Goal: Complete application form

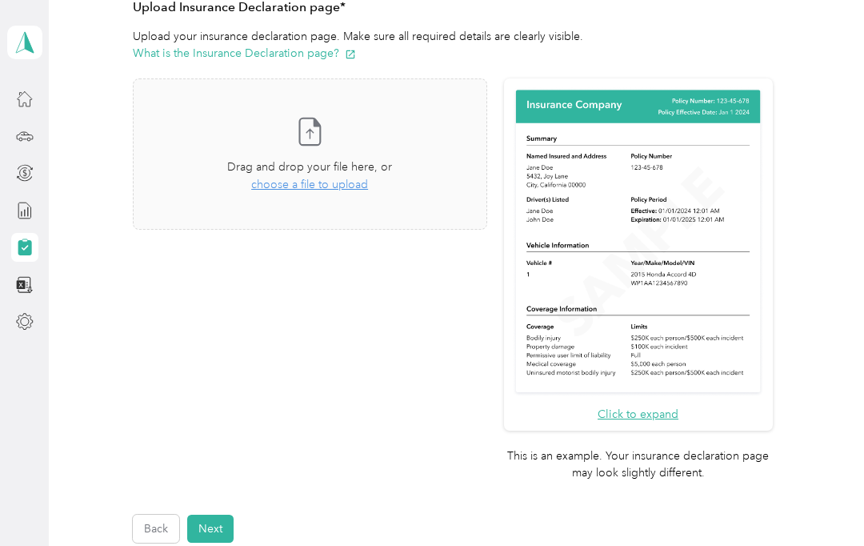
scroll to position [378, 0]
click at [350, 182] on span "choose a file to upload" at bounding box center [309, 184] width 117 height 14
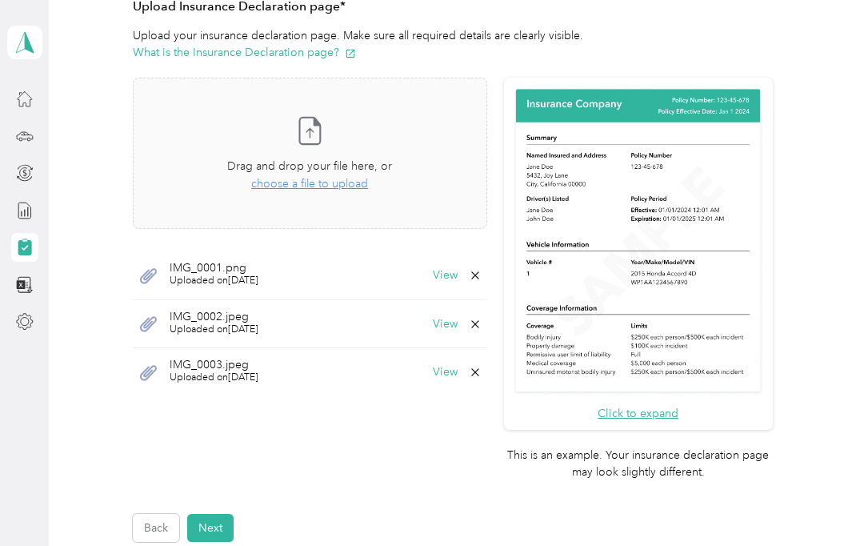
click at [458, 271] on button "View" at bounding box center [445, 275] width 25 height 11
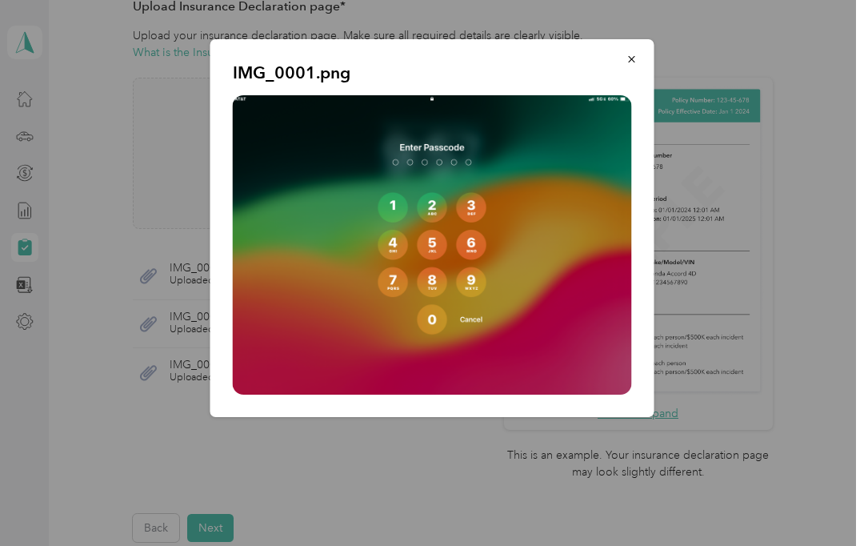
click at [631, 58] on icon "button" at bounding box center [631, 59] width 6 height 6
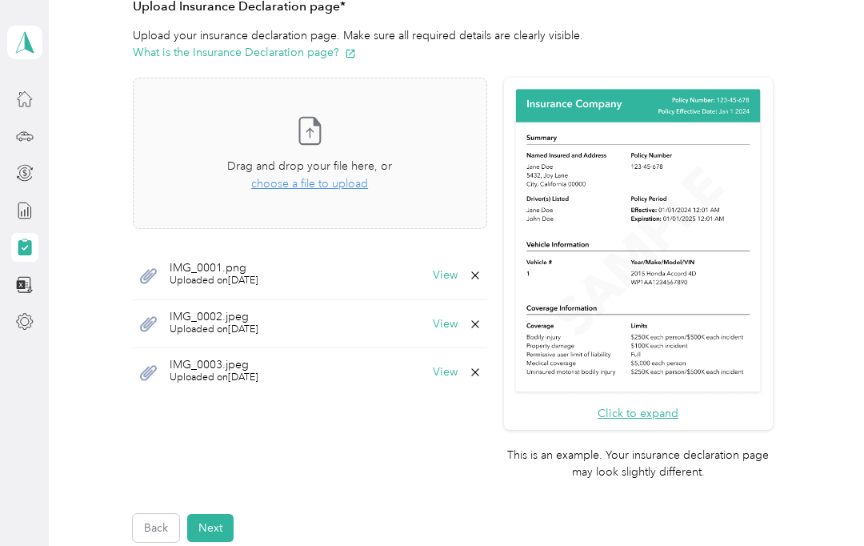
click at [482, 274] on icon at bounding box center [475, 275] width 13 height 13
click at [476, 277] on button "Yes" at bounding box center [469, 285] width 31 height 26
click at [258, 279] on span "Uploaded on [DATE]" at bounding box center [214, 281] width 89 height 14
click at [458, 277] on button "View" at bounding box center [445, 275] width 25 height 11
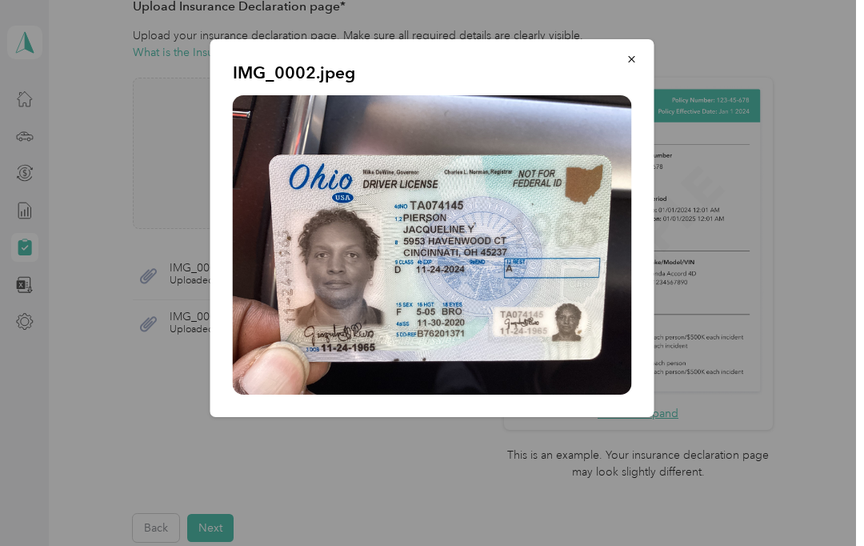
click at [634, 58] on icon "button" at bounding box center [631, 59] width 6 height 6
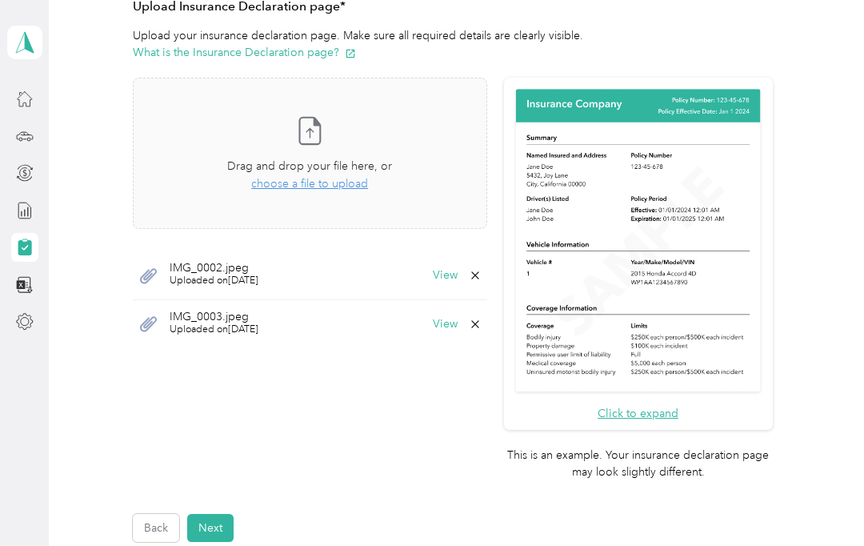
click at [458, 323] on button "View" at bounding box center [445, 323] width 25 height 11
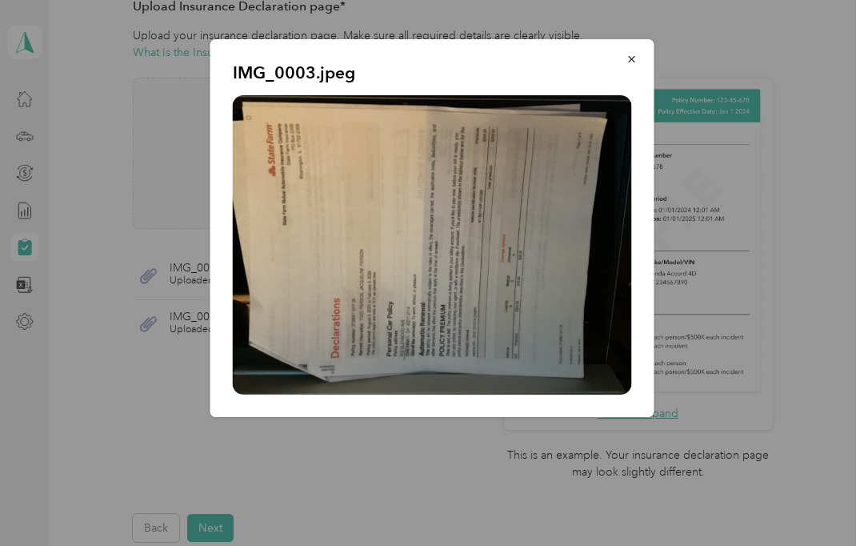
click at [710, 48] on div "IMG_0003.jpeg" at bounding box center [654, 230] width 444 height 382
click at [634, 58] on icon "button" at bounding box center [631, 59] width 6 height 6
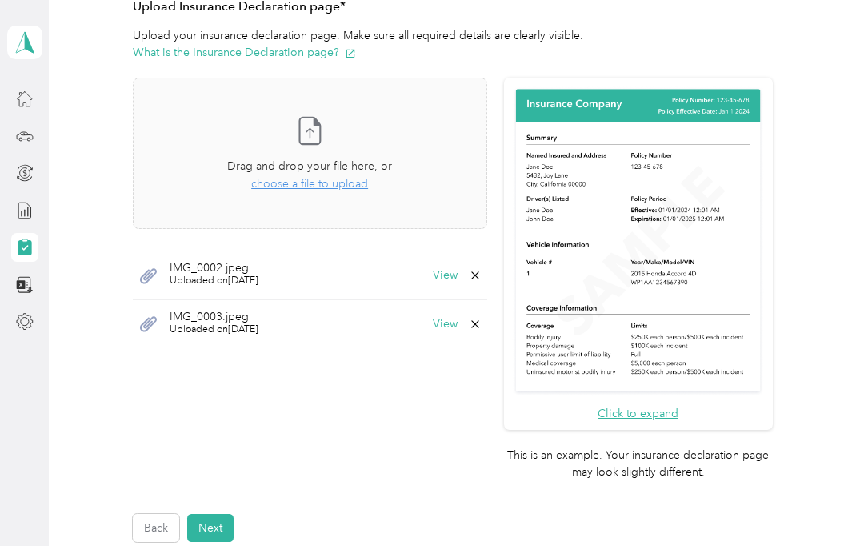
click at [223, 514] on button "Next" at bounding box center [210, 528] width 46 height 28
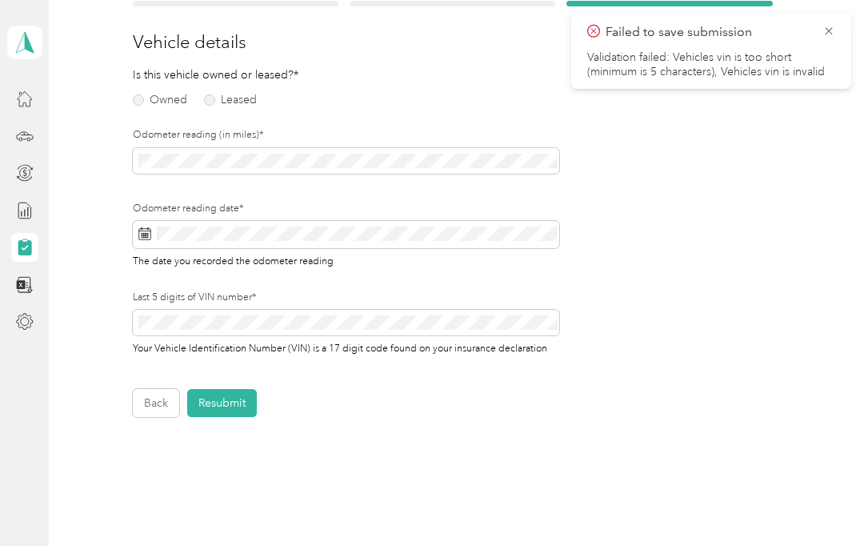
scroll to position [178, 0]
click at [140, 102] on label "Owned" at bounding box center [160, 99] width 54 height 11
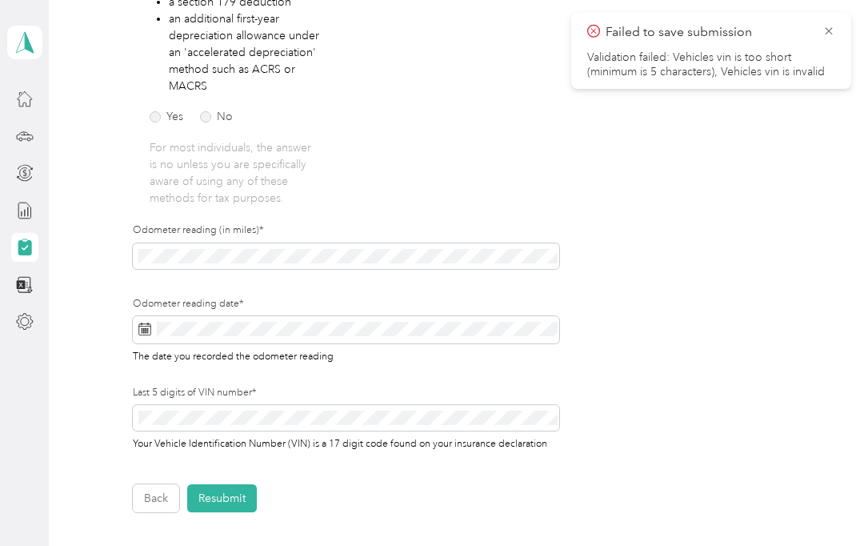
scroll to position [397, 0]
click at [212, 116] on label "No" at bounding box center [216, 115] width 33 height 11
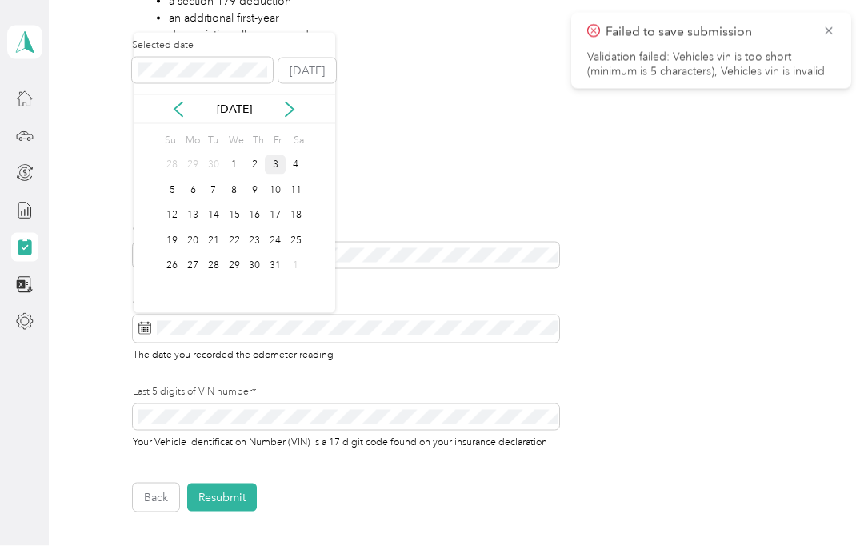
click at [273, 164] on div "3" at bounding box center [275, 165] width 21 height 20
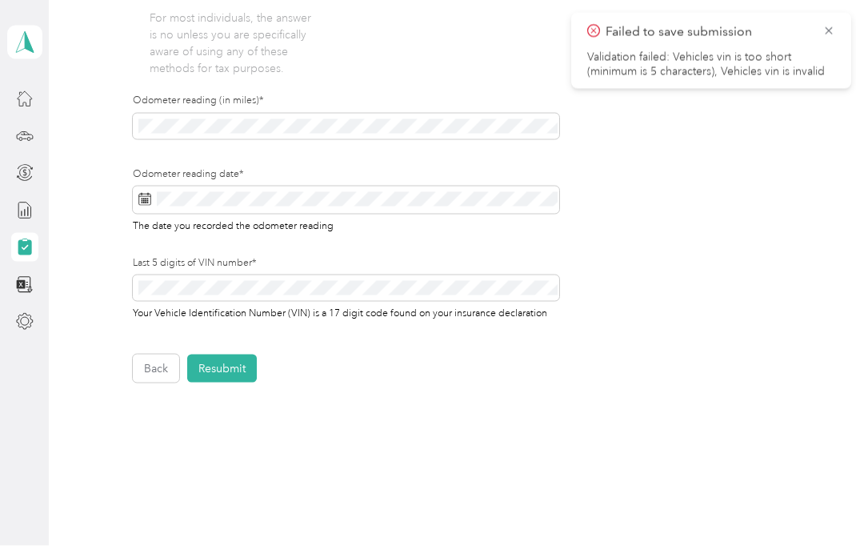
click at [829, 29] on icon at bounding box center [829, 31] width 13 height 14
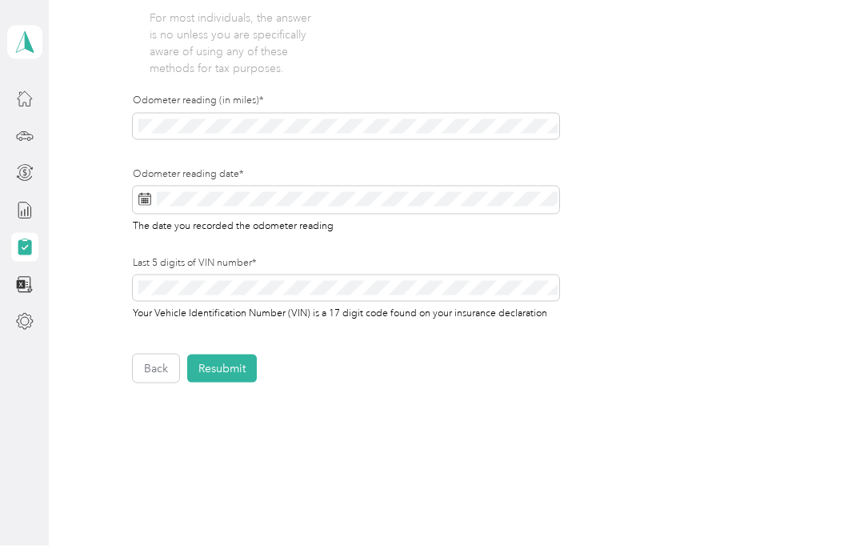
scroll to position [1, 0]
click at [231, 366] on button "Resubmit" at bounding box center [222, 368] width 70 height 28
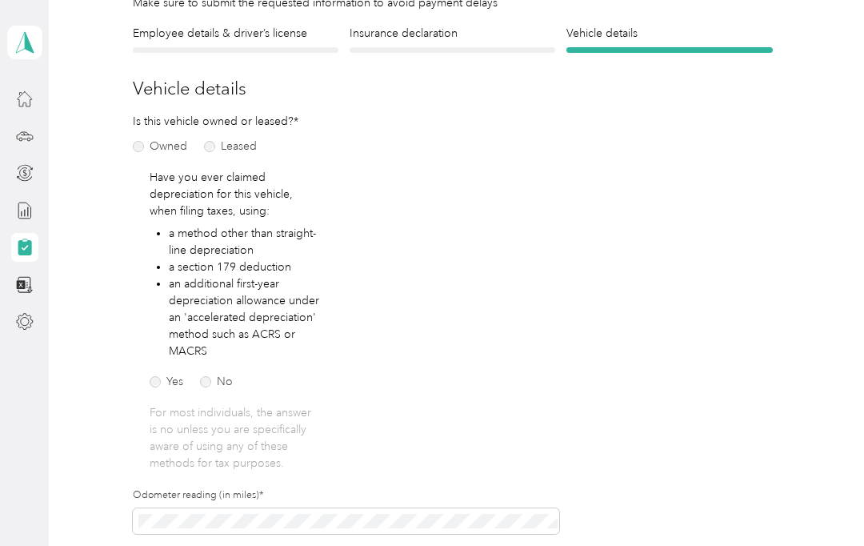
scroll to position [19, 0]
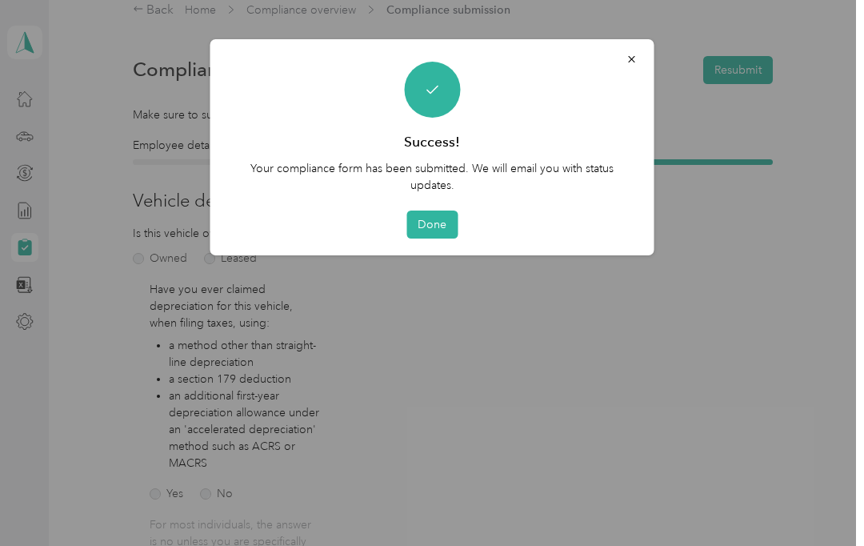
click at [439, 218] on button "Done" at bounding box center [431, 224] width 51 height 28
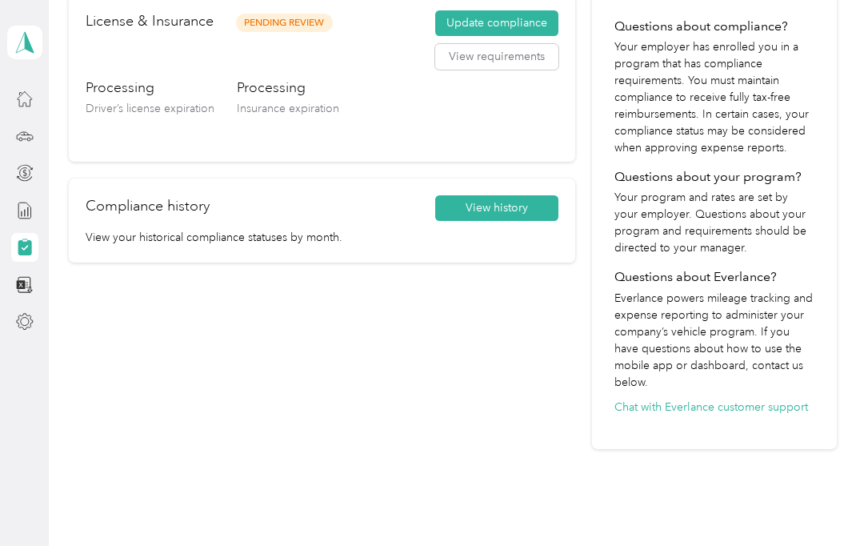
scroll to position [298, 0]
